Goal: Consume media (video, audio)

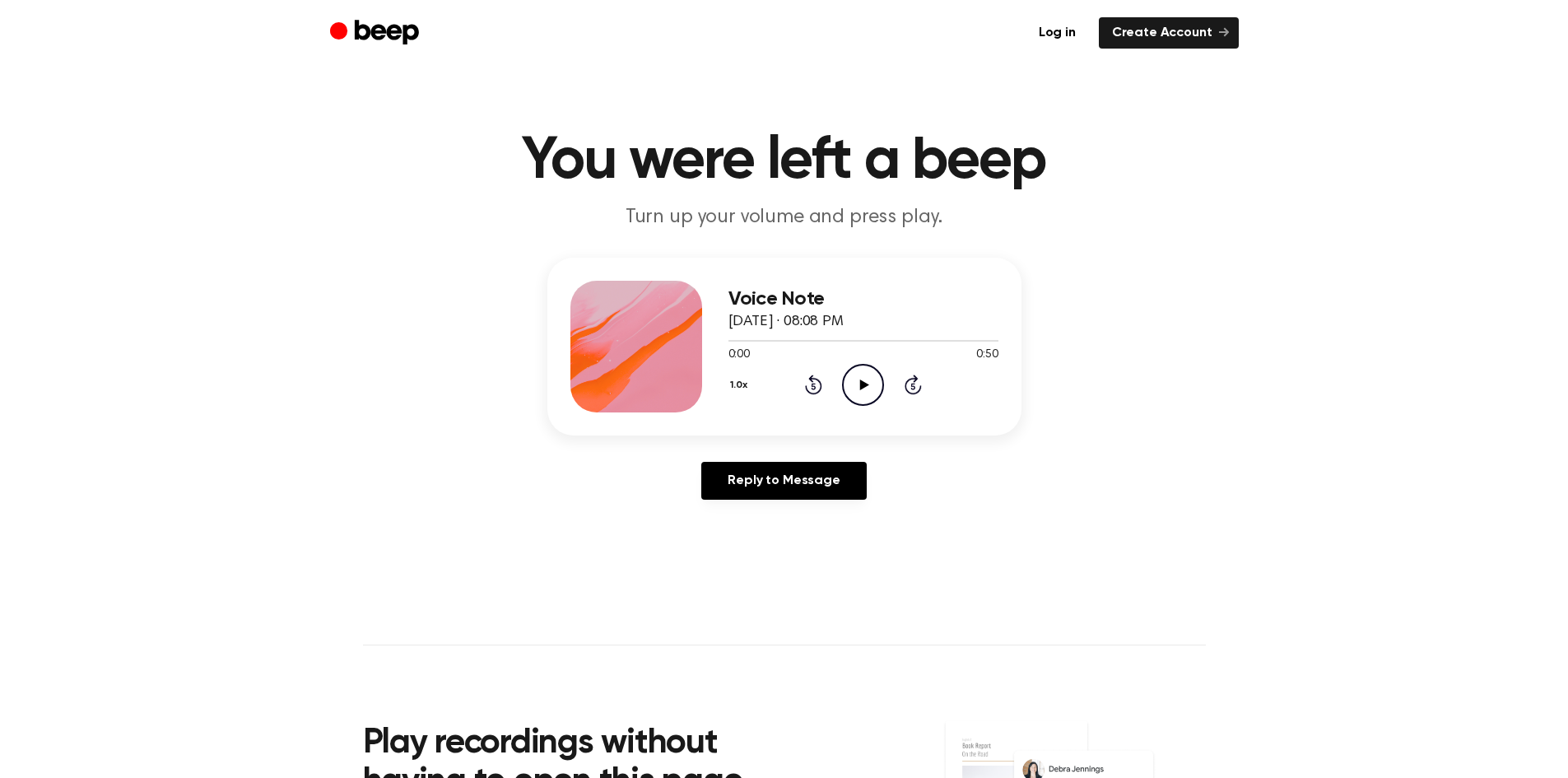
click at [860, 391] on icon "Play Audio" at bounding box center [863, 384] width 42 height 42
click at [268, 411] on div "Voice Note [DATE] · 08:08 PM 0:11 0:50 Your browser does not support the [objec…" at bounding box center [784, 385] width 1528 height 255
click at [858, 383] on icon "Play Audio" at bounding box center [863, 384] width 42 height 42
click at [863, 382] on icon at bounding box center [864, 384] width 9 height 10
click at [874, 395] on icon "Play Audio" at bounding box center [863, 384] width 42 height 42
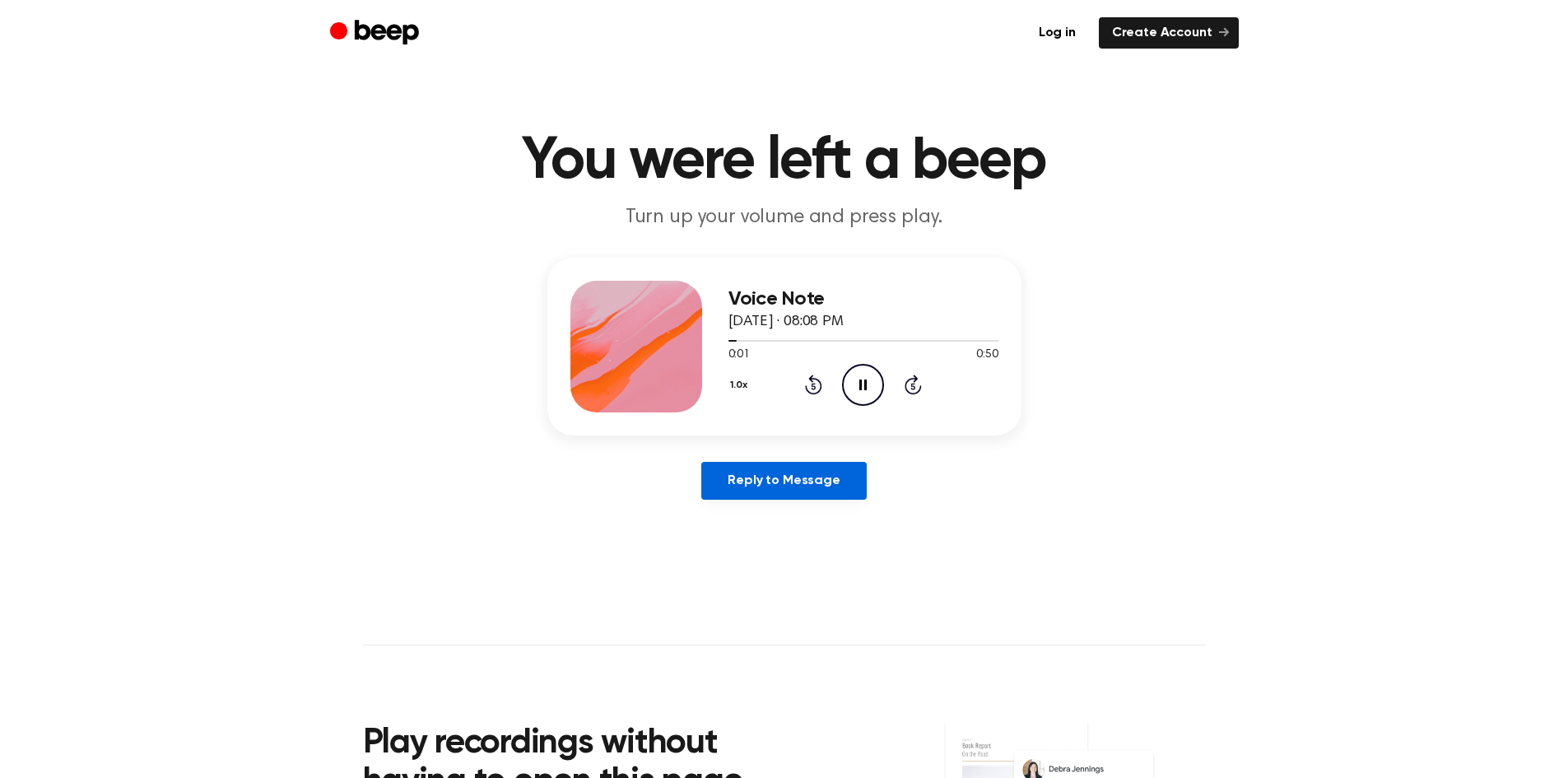
click at [741, 485] on link "Reply to Message" at bounding box center [783, 481] width 164 height 38
